Goal: Entertainment & Leisure: Consume media (video, audio)

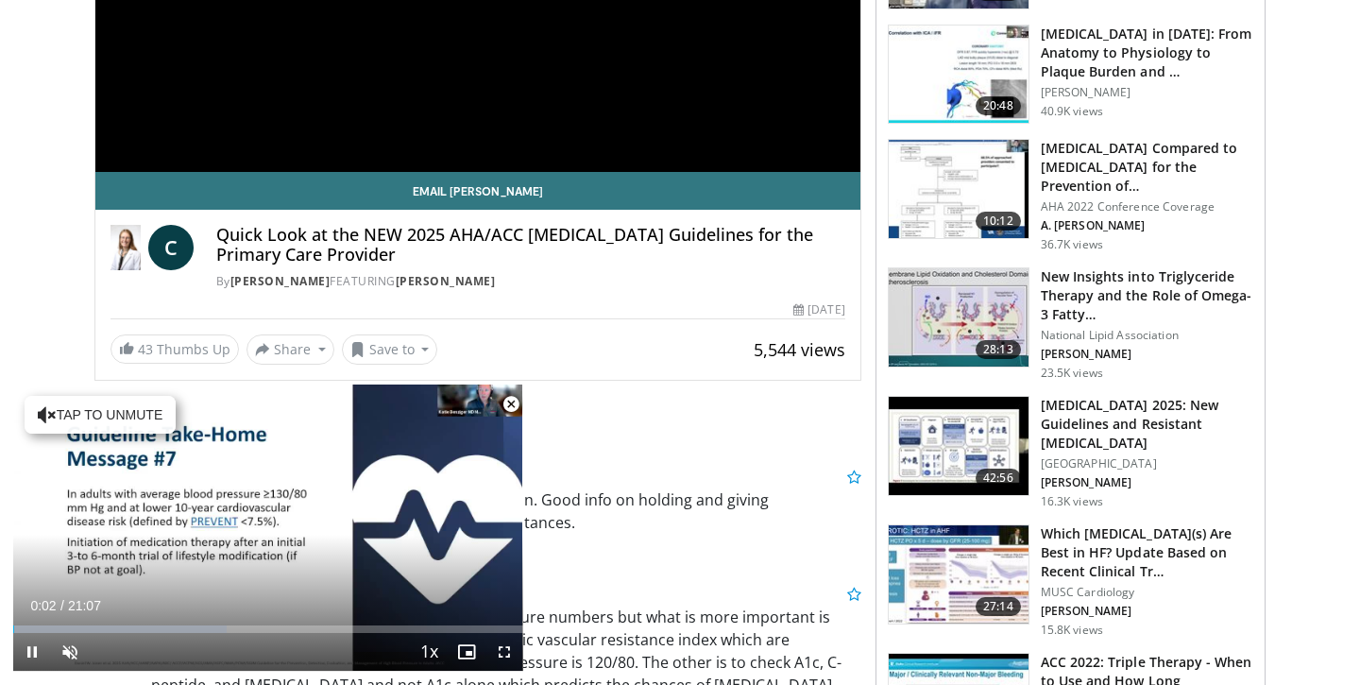
scroll to position [605, 0]
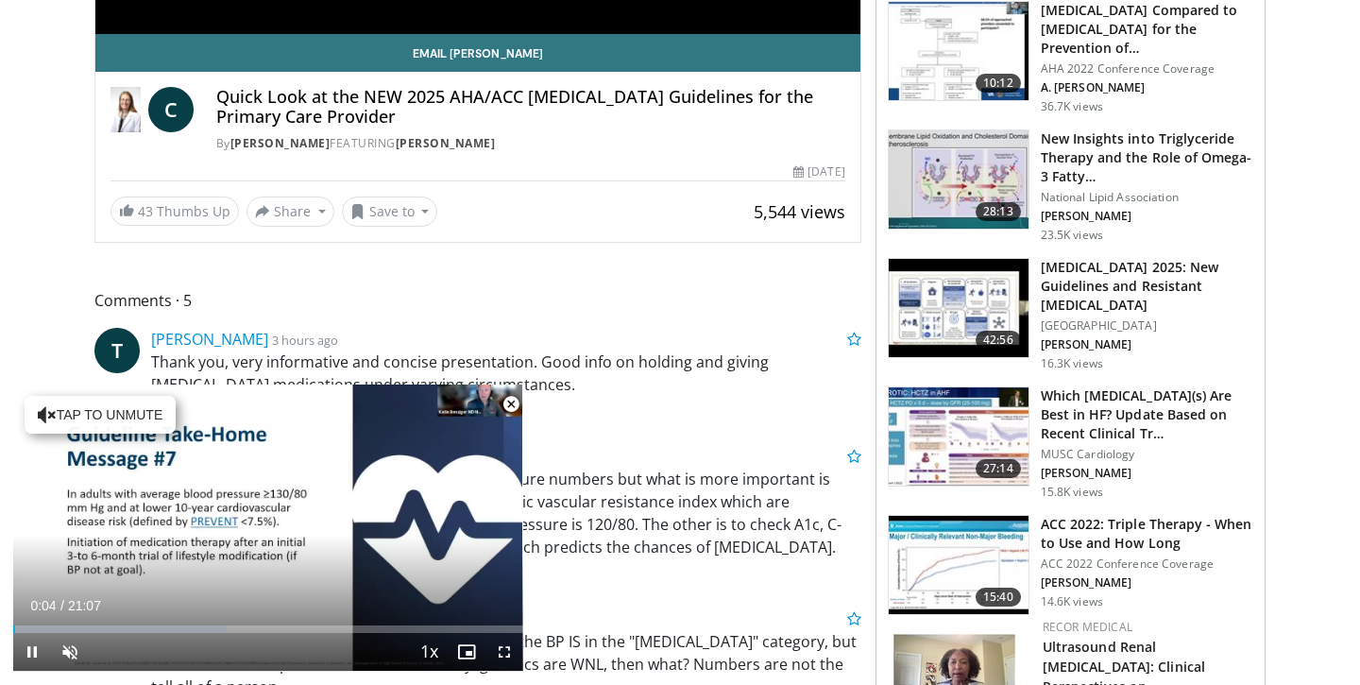
click at [516, 402] on span "Video Player" at bounding box center [511, 404] width 38 height 38
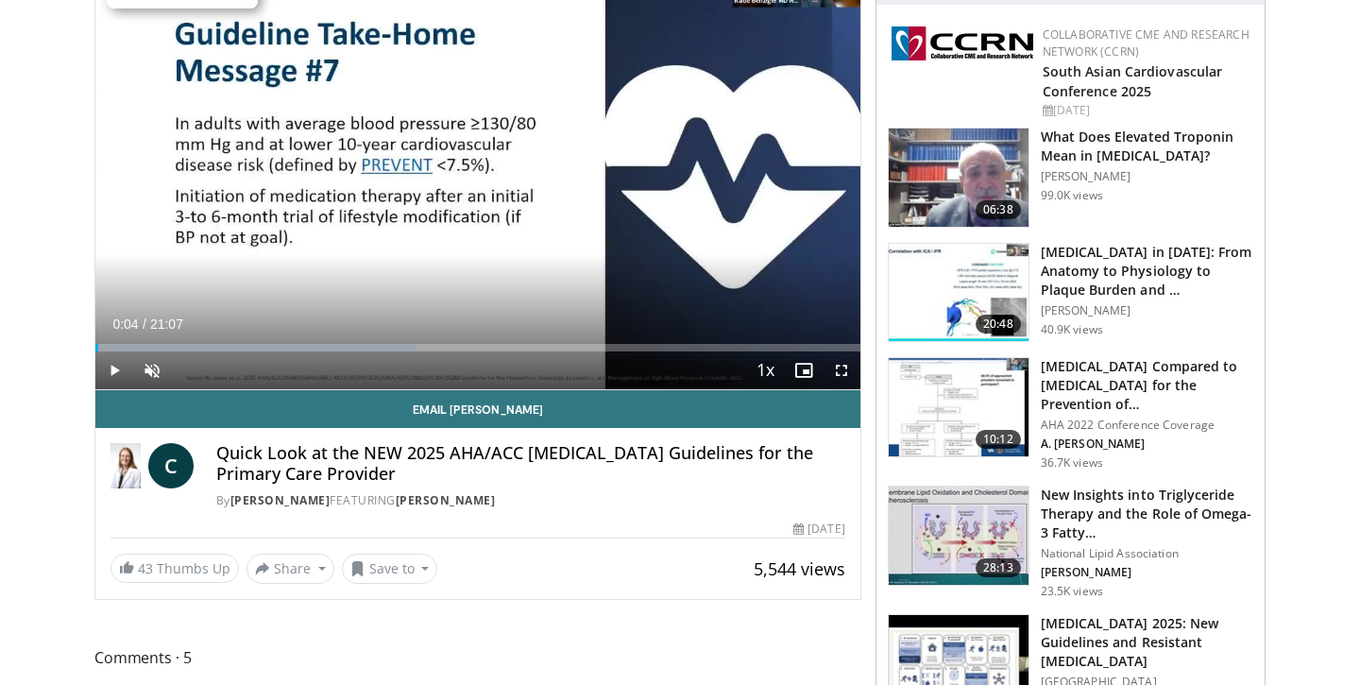
scroll to position [286, 0]
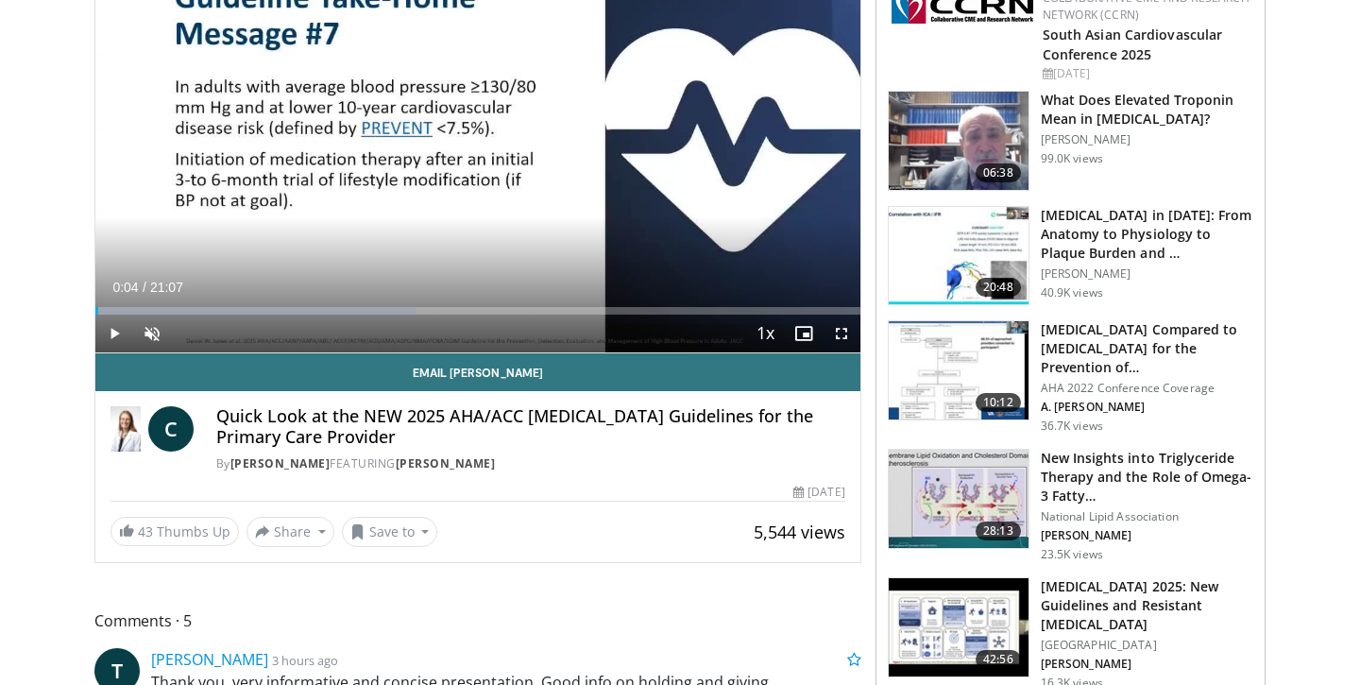
click at [565, 438] on h4 "Quick Look at the NEW 2025 AHA/ACC [MEDICAL_DATA] Guidelines for the Primary Ca…" at bounding box center [530, 426] width 629 height 41
click at [194, 433] on span "C" at bounding box center [170, 428] width 45 height 45
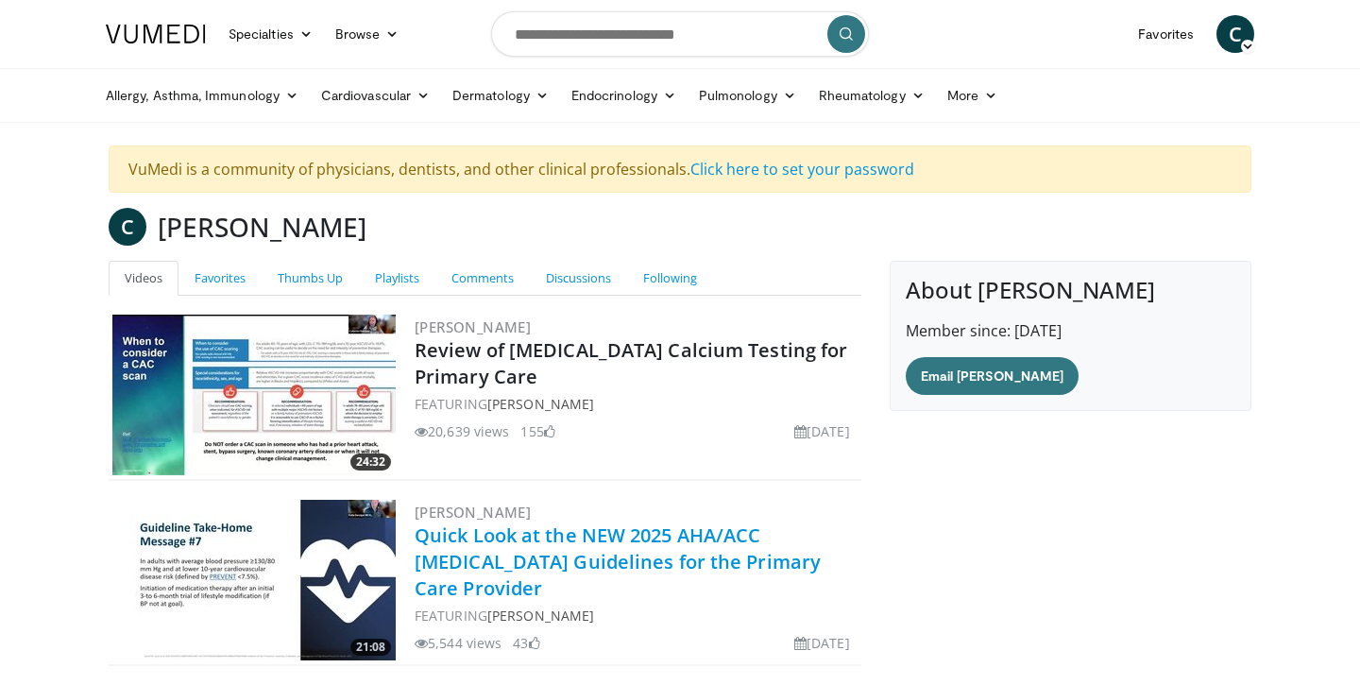
click at [479, 547] on link "Quick Look at the NEW 2025 AHA/ACC [MEDICAL_DATA] Guidelines for the Primary Ca…" at bounding box center [618, 561] width 406 height 78
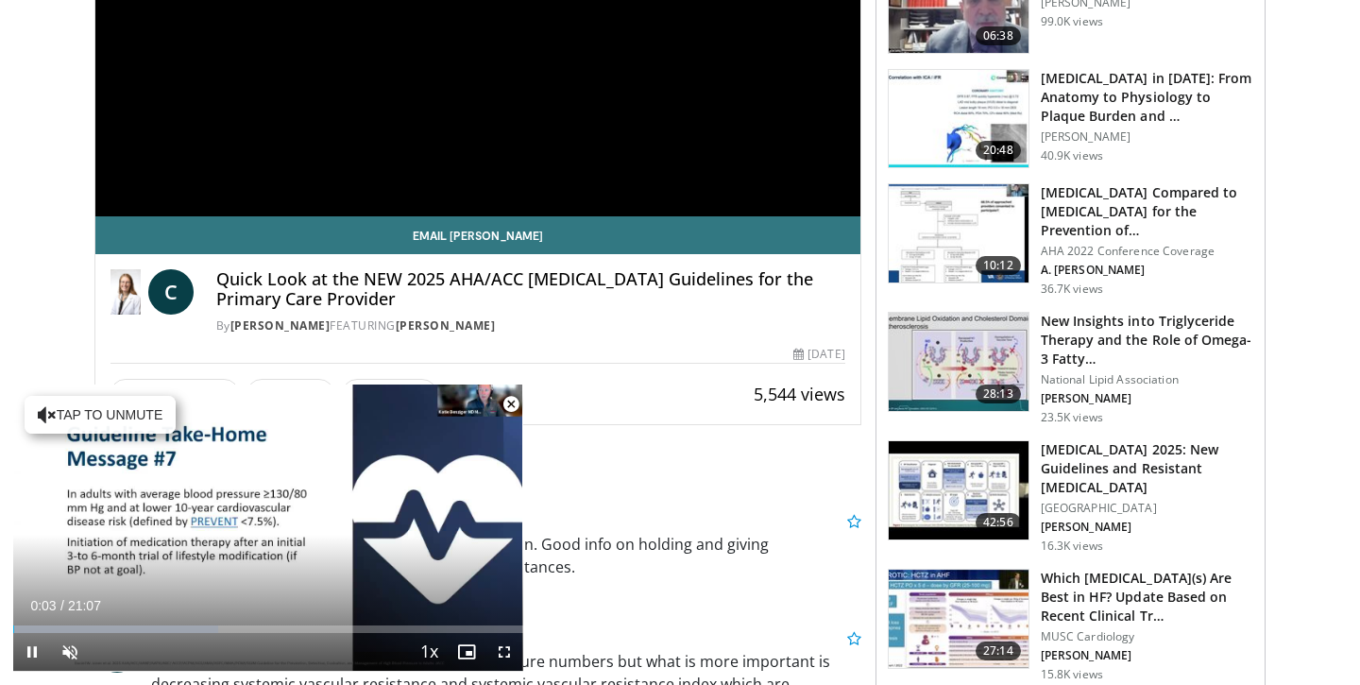
scroll to position [482, 0]
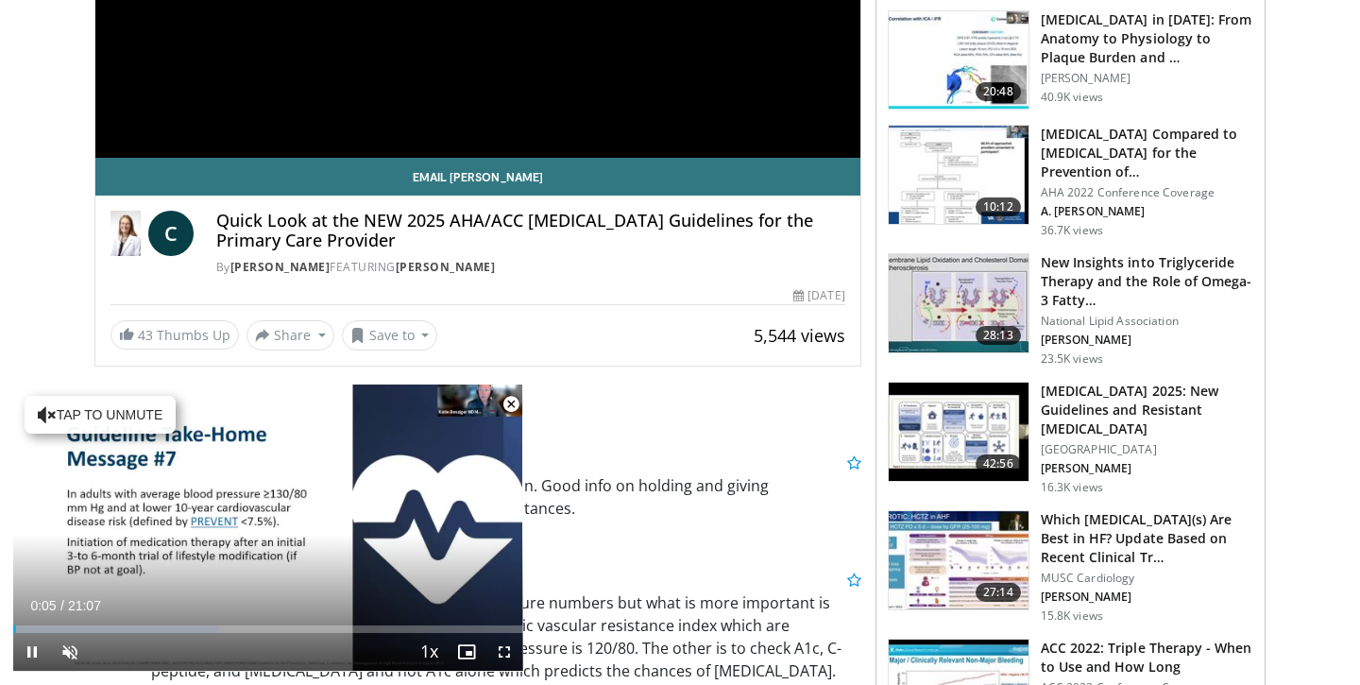
click at [507, 405] on span "Video Player" at bounding box center [511, 404] width 38 height 38
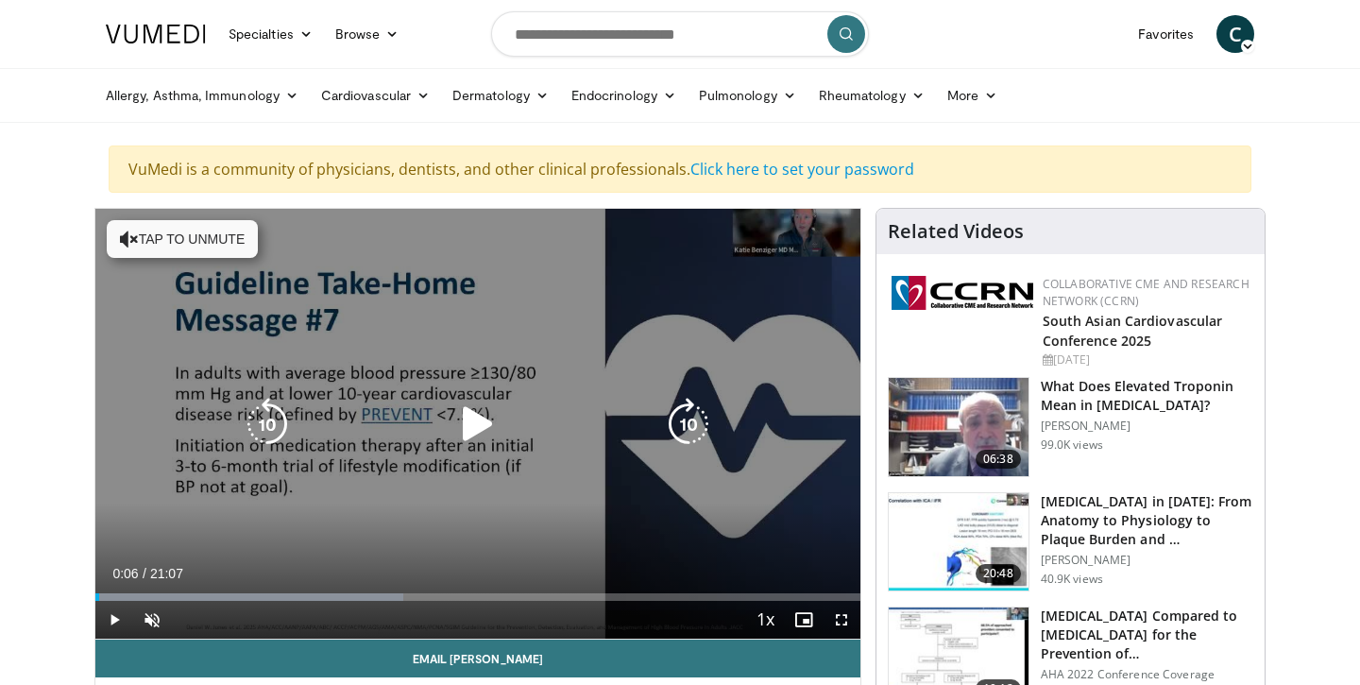
scroll to position [0, 0]
